Goal: Task Accomplishment & Management: Manage account settings

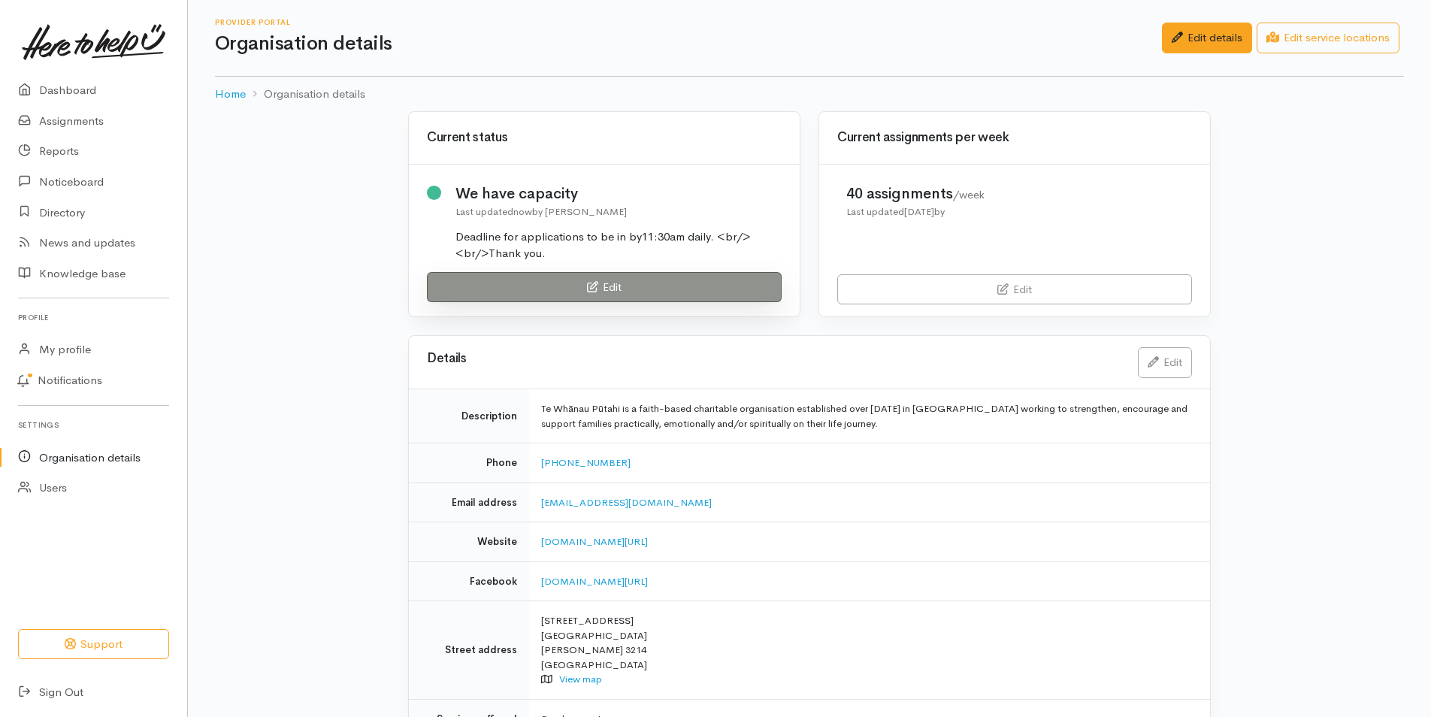
click at [530, 284] on link "Edit" at bounding box center [604, 287] width 355 height 31
click at [603, 285] on link "Edit" at bounding box center [604, 287] width 355 height 31
click at [604, 286] on link "Edit" at bounding box center [604, 287] width 355 height 31
click at [627, 282] on link "Edit" at bounding box center [604, 287] width 355 height 31
click at [697, 288] on link "Edit" at bounding box center [604, 287] width 355 height 31
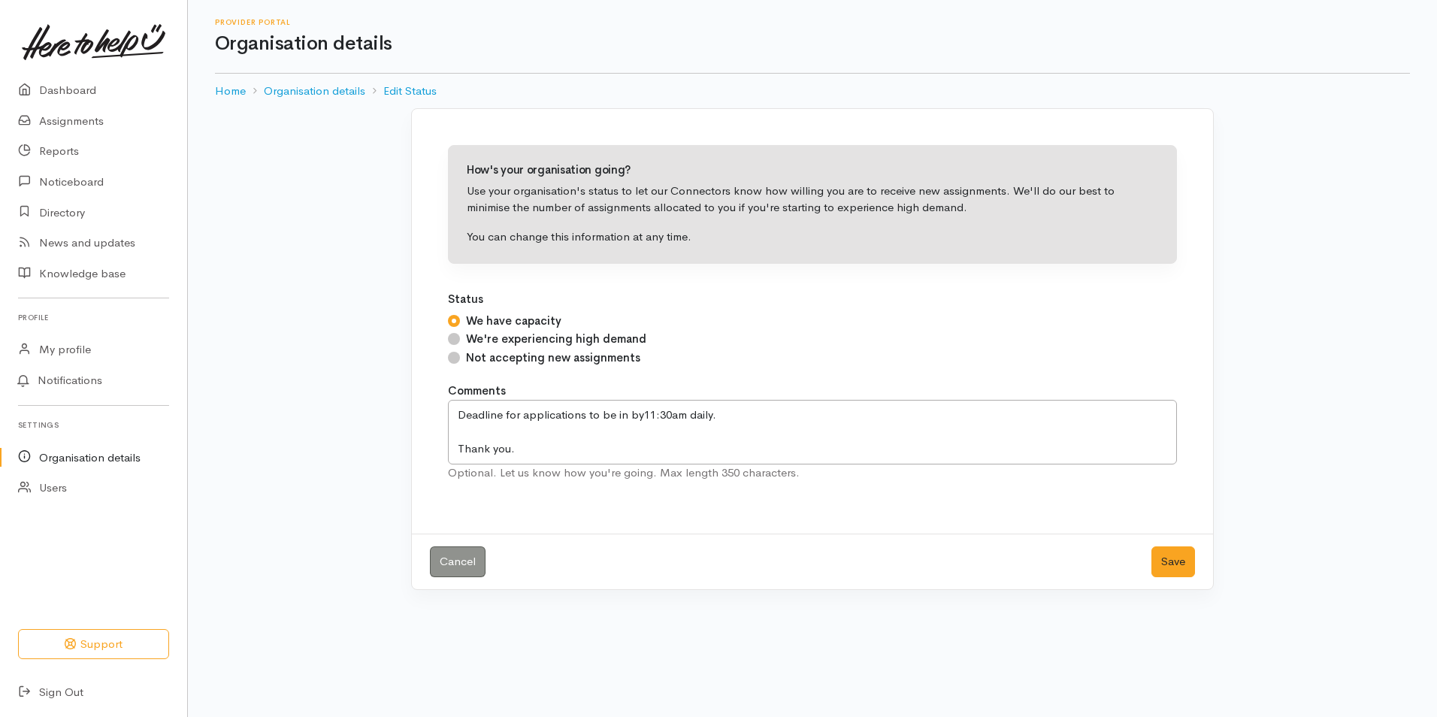
click at [456, 361] on input "Not accepting new assignments" at bounding box center [454, 358] width 12 height 12
radio input "true"
click at [1173, 560] on button "Save" at bounding box center [1173, 561] width 44 height 31
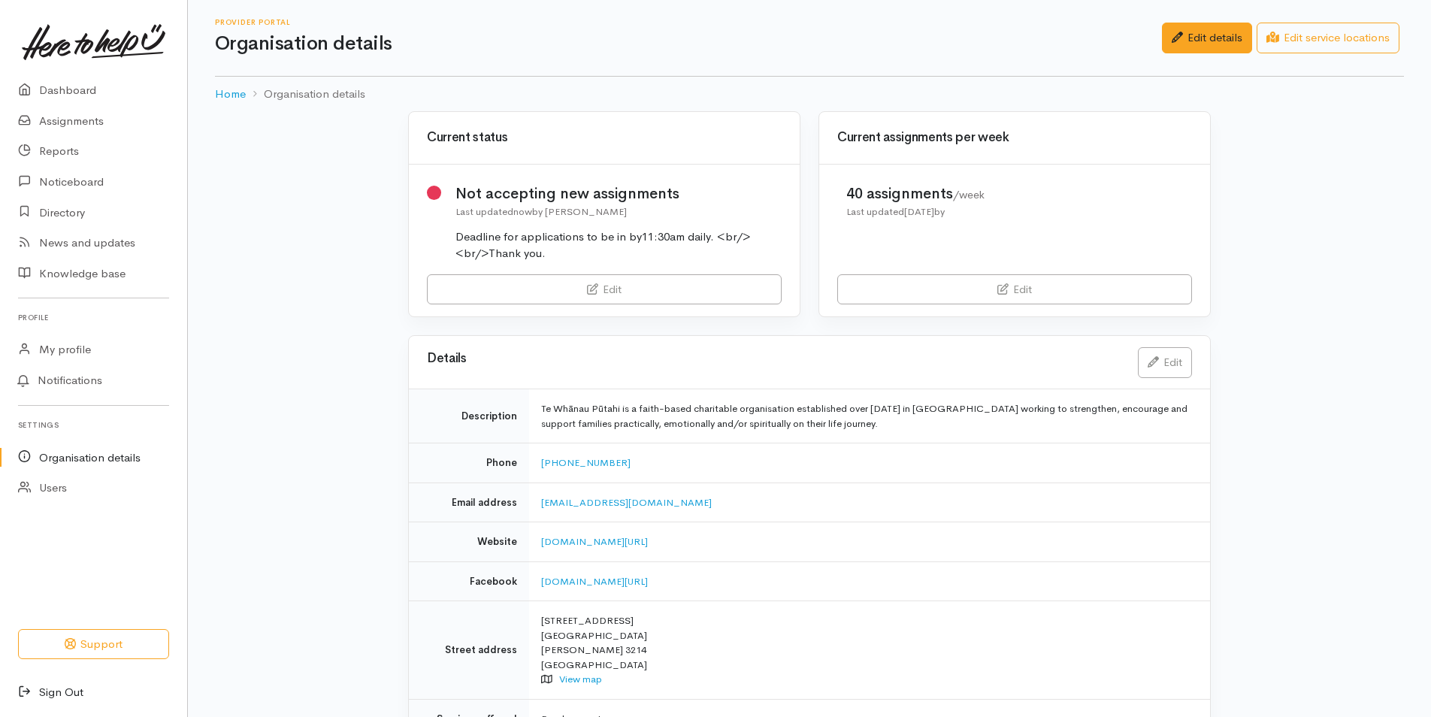
click at [73, 699] on link "Sign Out" at bounding box center [93, 692] width 187 height 31
click at [77, 685] on link "Sign Out" at bounding box center [93, 692] width 187 height 31
